Goal: Find specific page/section: Find specific page/section

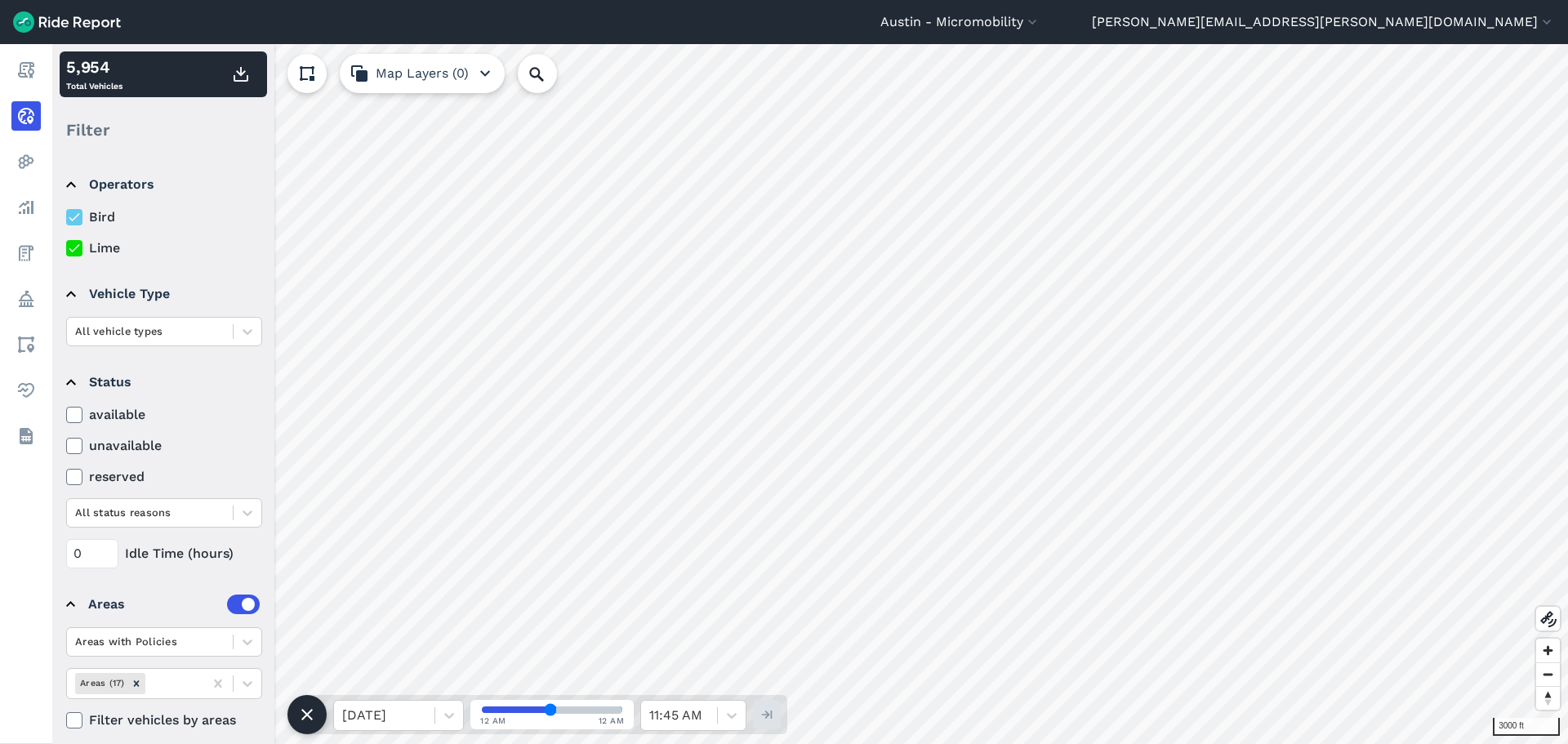
click at [95, 220] on label "Bird" at bounding box center [164, 217] width 196 height 20
click at [66, 218] on input "Bird" at bounding box center [66, 212] width 0 height 11
click at [95, 220] on label "Bird" at bounding box center [164, 217] width 196 height 20
click at [66, 218] on input "Bird" at bounding box center [66, 212] width 0 height 11
click at [94, 252] on label "Lime" at bounding box center [164, 248] width 196 height 20
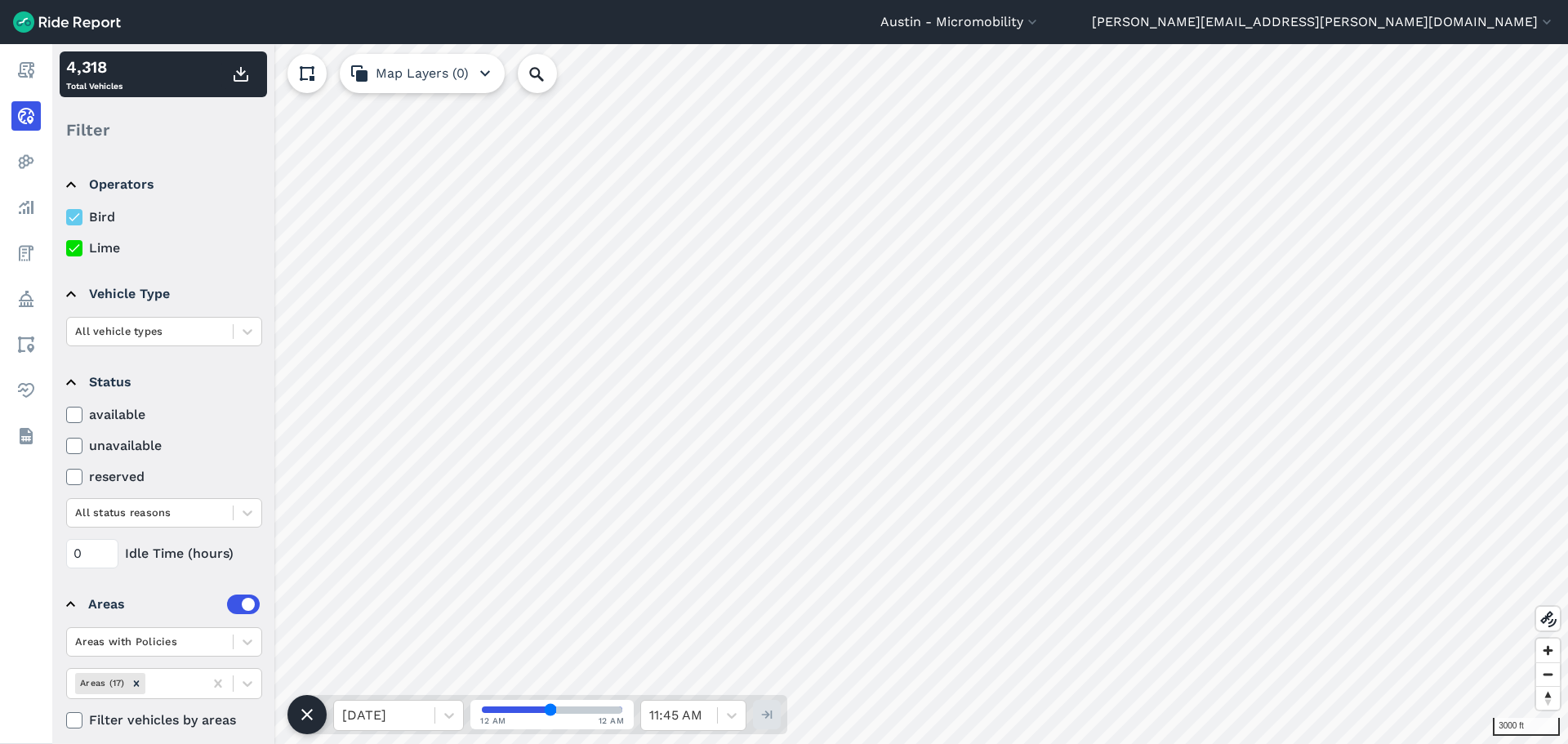
click at [66, 249] on input "Lime" at bounding box center [66, 243] width 0 height 11
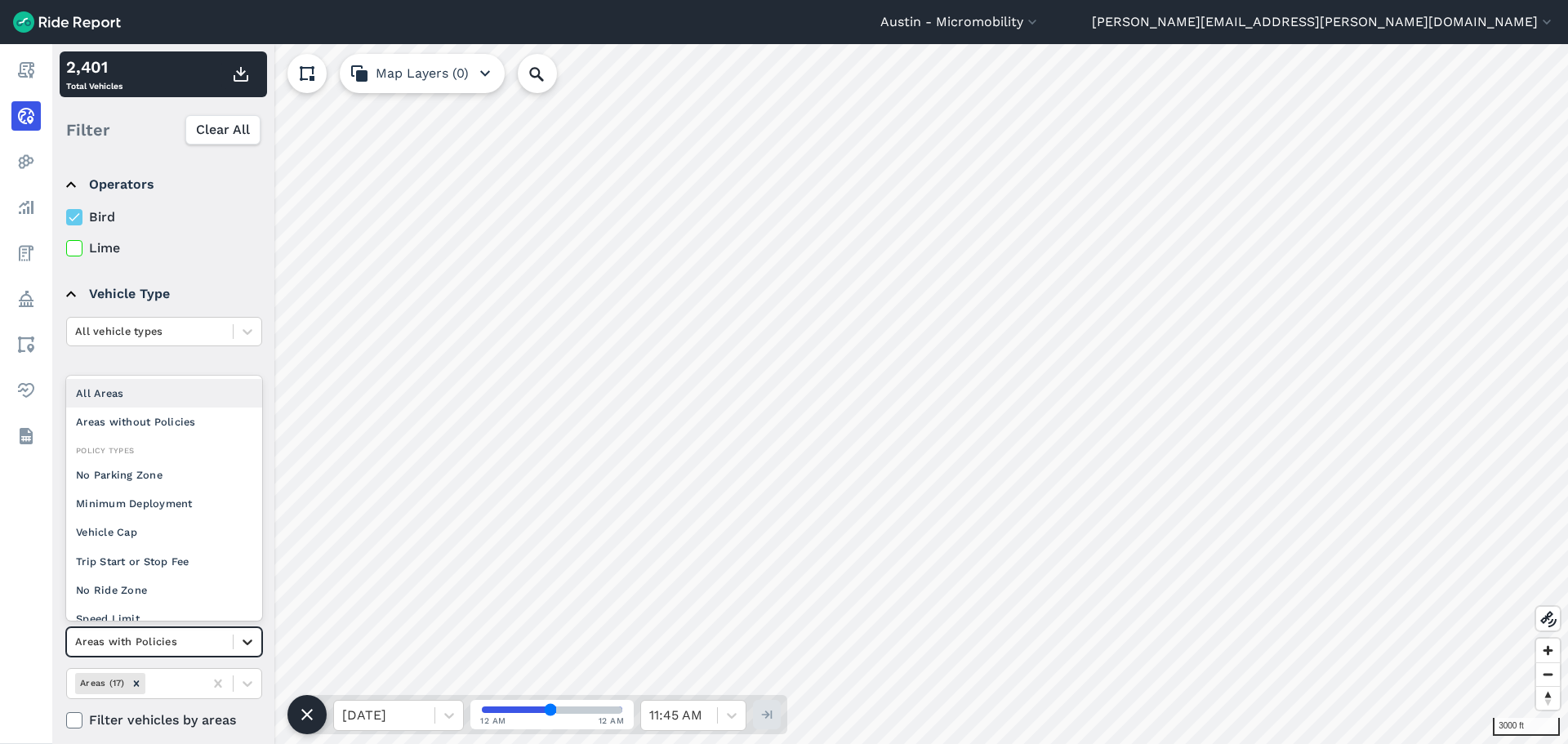
click at [250, 643] on icon at bounding box center [248, 643] width 10 height 6
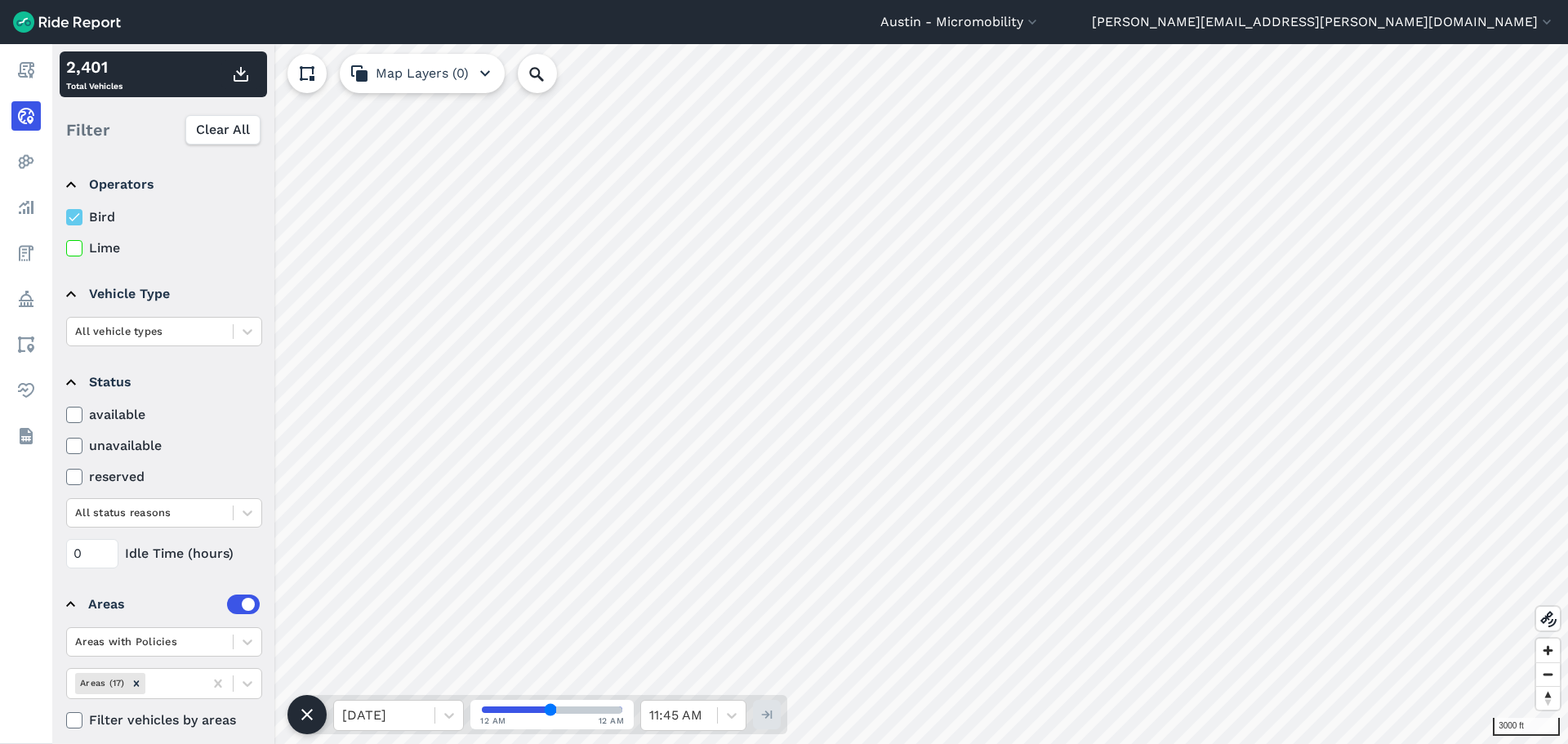
click at [193, 360] on summary "Status" at bounding box center [163, 382] width 194 height 46
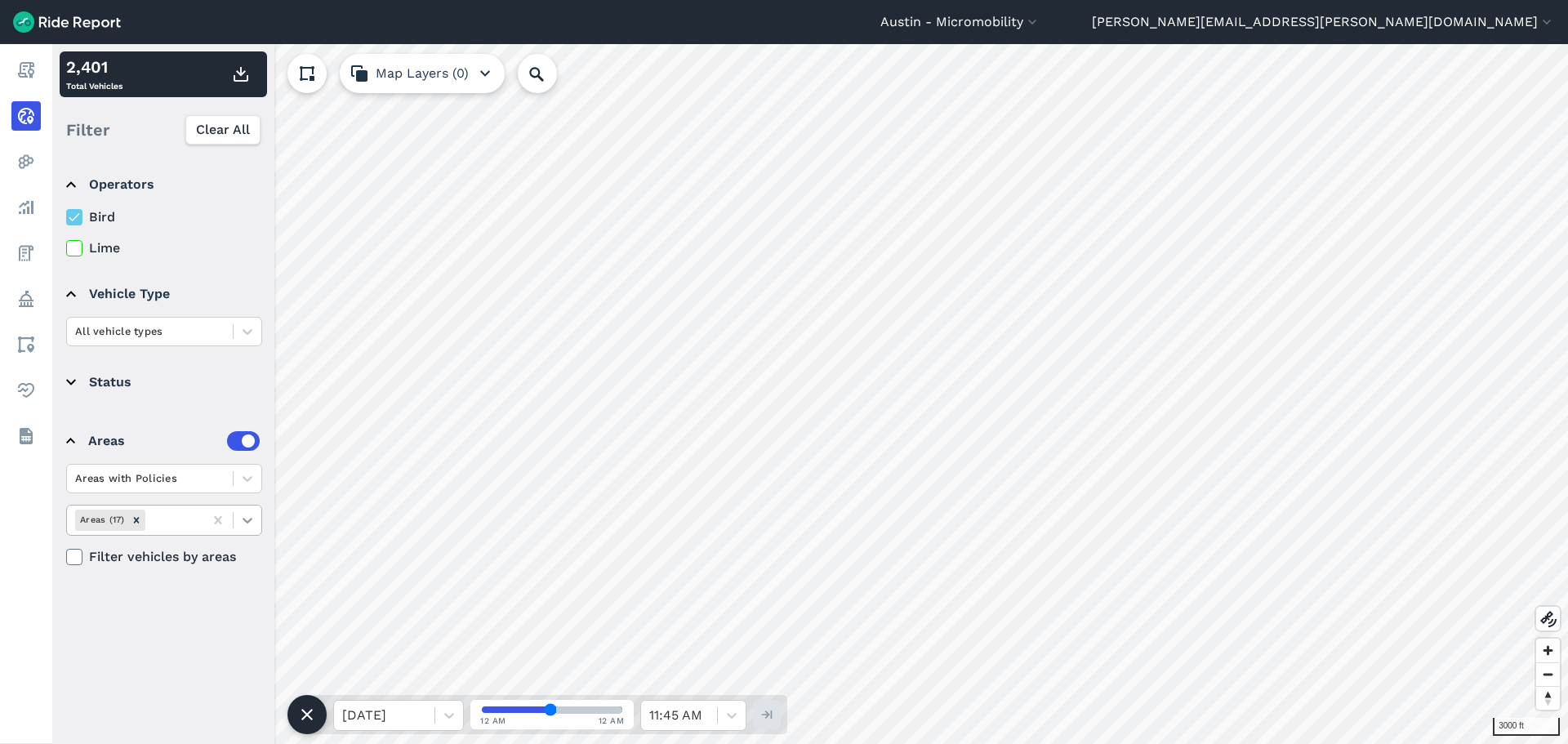
click at [244, 519] on icon at bounding box center [248, 521] width 10 height 6
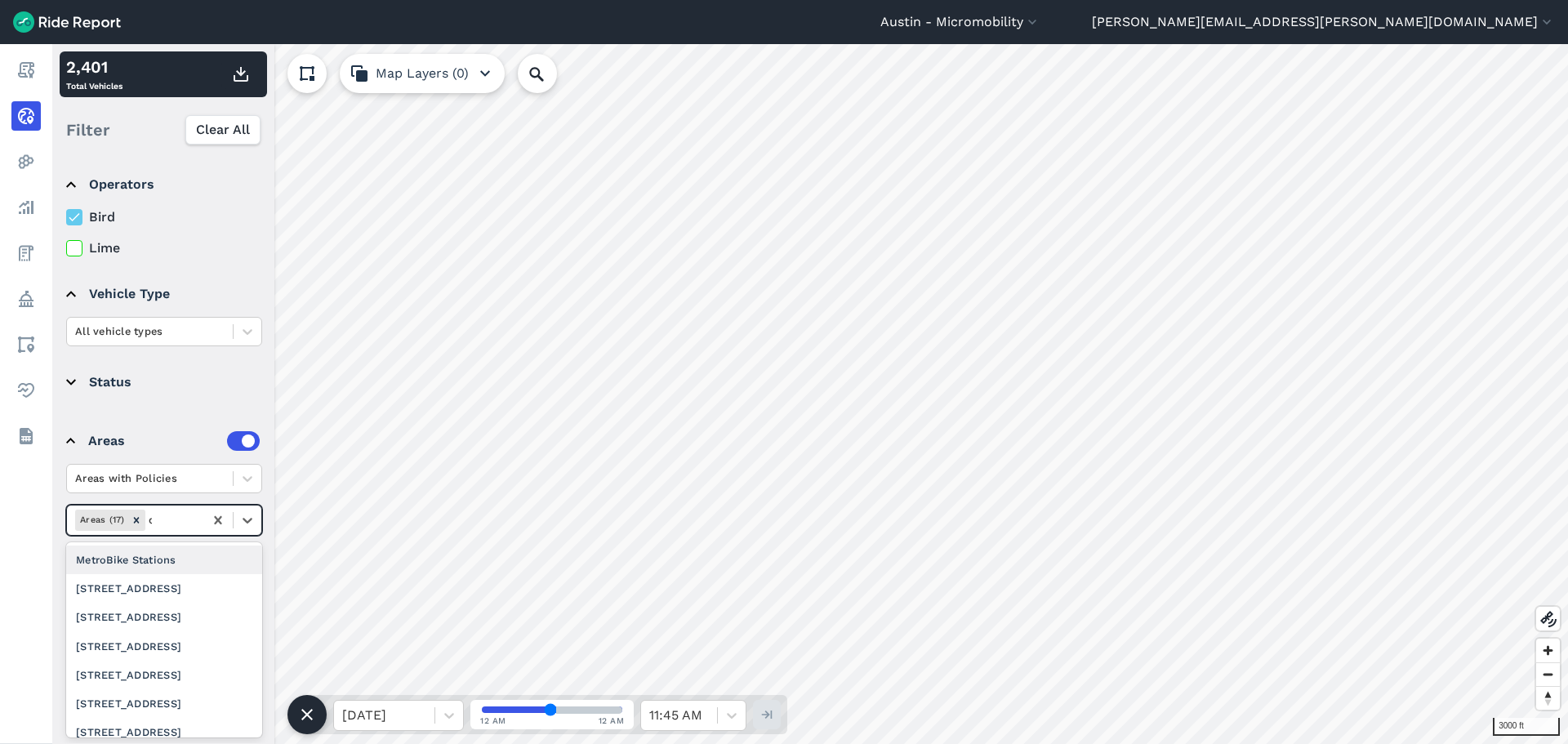
type input "da"
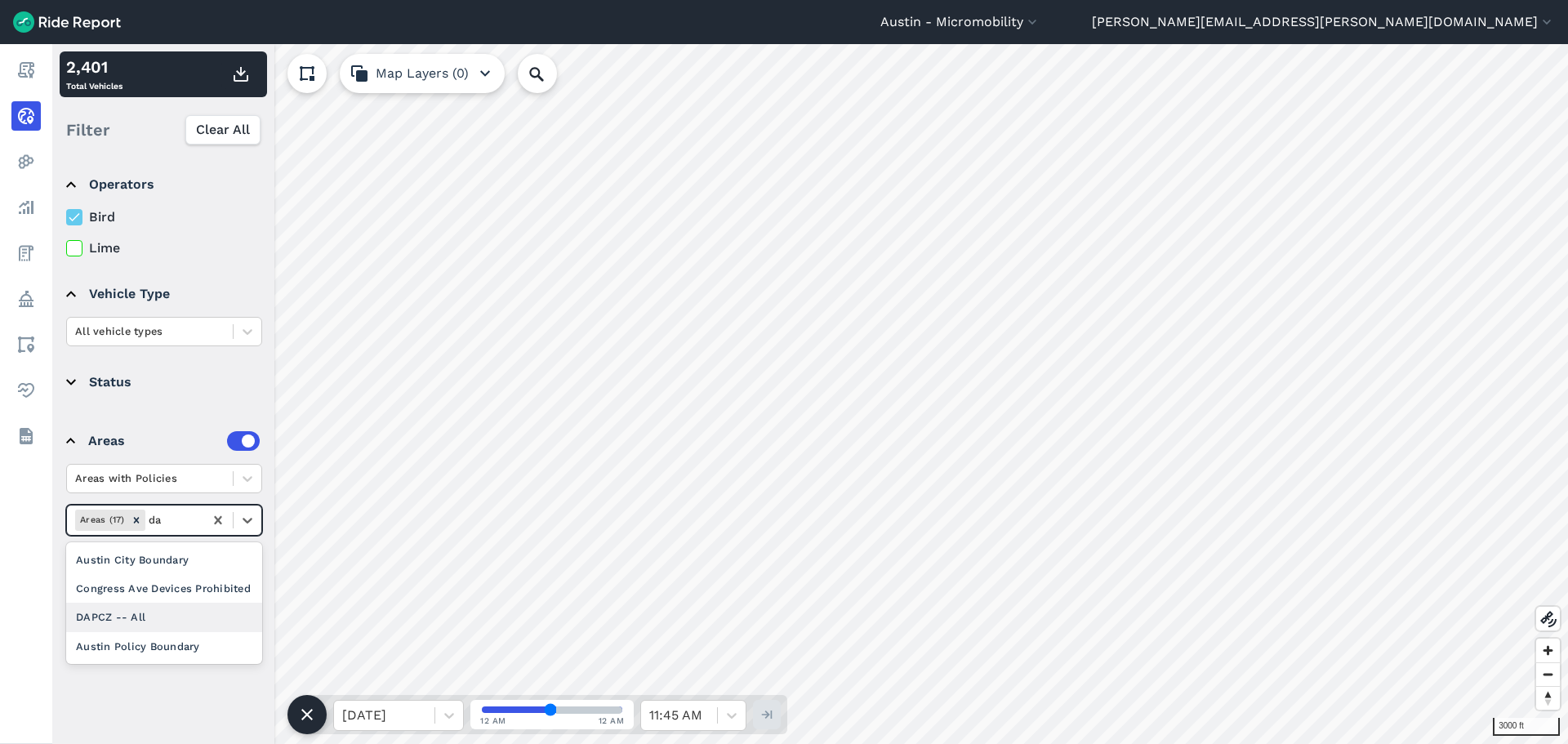
click at [151, 611] on div "DAPCZ -- All" at bounding box center [164, 617] width 196 height 29
click at [93, 247] on label "Lime" at bounding box center [164, 248] width 196 height 20
click at [66, 247] on input "Lime" at bounding box center [66, 243] width 0 height 11
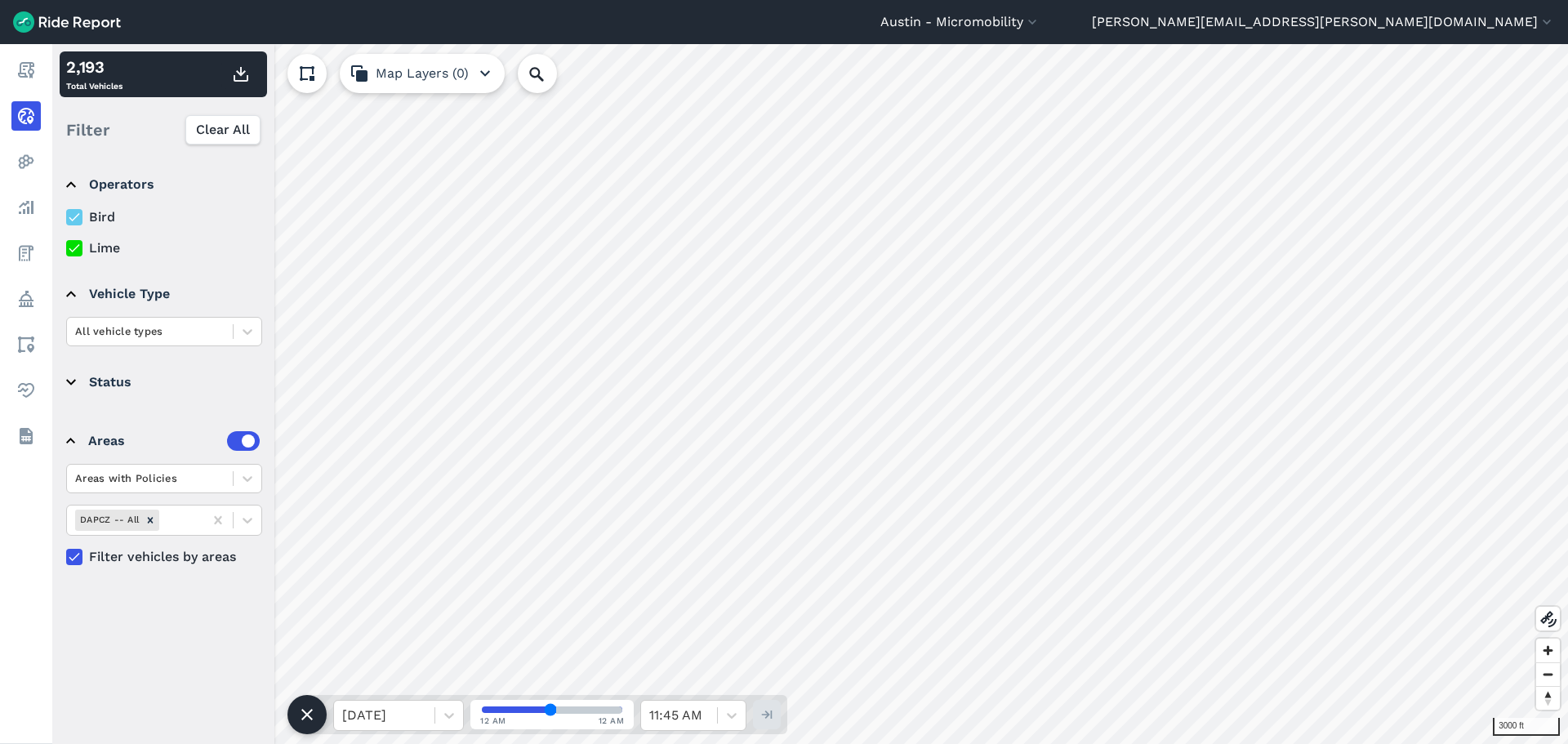
click at [100, 221] on label "Bird" at bounding box center [164, 217] width 196 height 20
click at [66, 218] on input "Bird" at bounding box center [66, 212] width 0 height 11
click at [97, 225] on label "Bird" at bounding box center [164, 217] width 196 height 20
click at [66, 218] on input "Bird" at bounding box center [66, 212] width 0 height 11
